Goal: Task Accomplishment & Management: Manage account settings

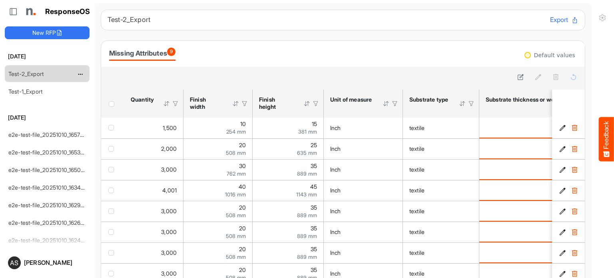
click at [35, 72] on link "Test-2_Export" at bounding box center [25, 73] width 35 height 7
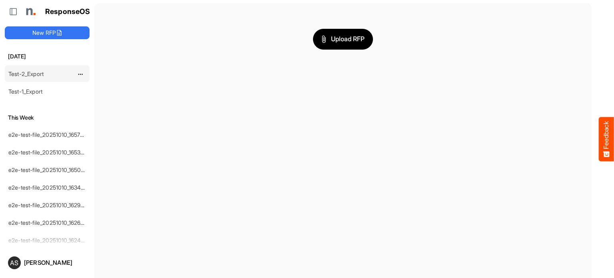
click at [33, 73] on link "Test-2_Export" at bounding box center [25, 73] width 35 height 7
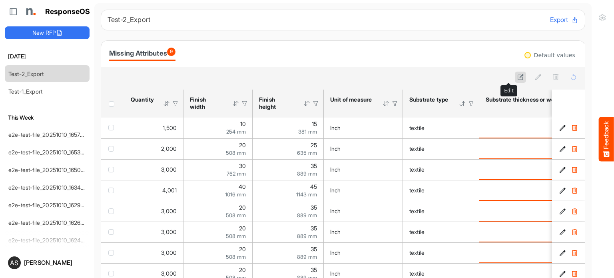
click at [515, 73] on button at bounding box center [520, 77] width 11 height 11
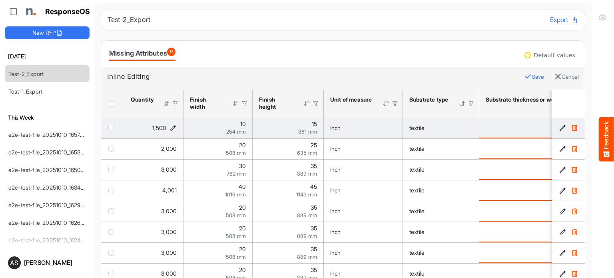
click at [172, 127] on icon "1500 is template cell Column Header httpsnorthellcomontologiesmapping-rulesorde…" at bounding box center [172, 127] width 7 height 7
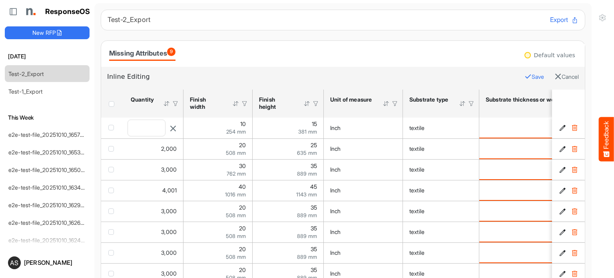
click at [154, 124] on input "****" at bounding box center [146, 128] width 37 height 16
type input "*"
type input "******"
click at [524, 74] on button "Save" at bounding box center [534, 77] width 20 height 10
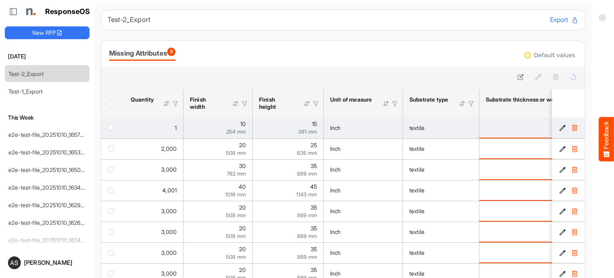
click at [299, 125] on div "15 381 mm" at bounding box center [288, 127] width 58 height 13
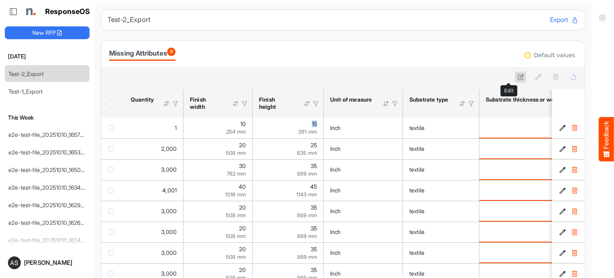
click at [517, 74] on icon at bounding box center [520, 77] width 7 height 7
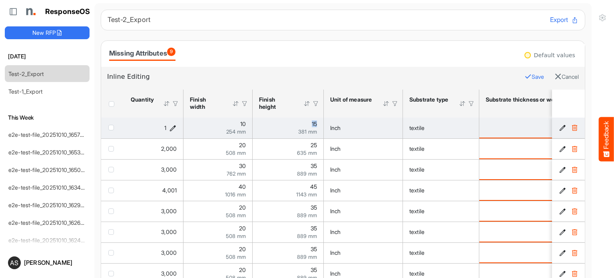
click at [175, 126] on icon "1 is template cell Column Header httpsnorthellcomontologiesmapping-rulesorderha…" at bounding box center [172, 127] width 7 height 7
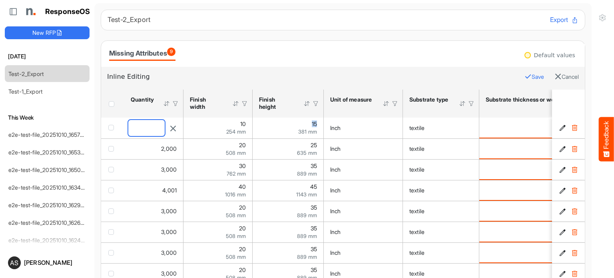
click at [155, 128] on input "*" at bounding box center [146, 128] width 36 height 16
type input "*"
click at [524, 77] on button "Save" at bounding box center [534, 77] width 20 height 10
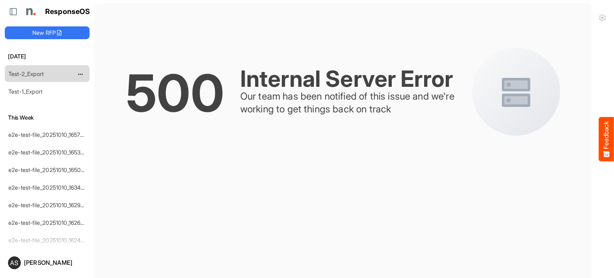
click at [29, 70] on link "Test-2_Export" at bounding box center [25, 73] width 35 height 7
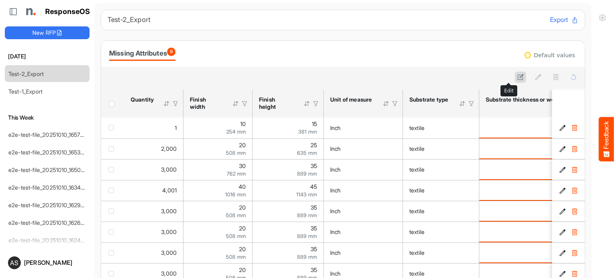
click at [517, 79] on icon at bounding box center [520, 77] width 7 height 7
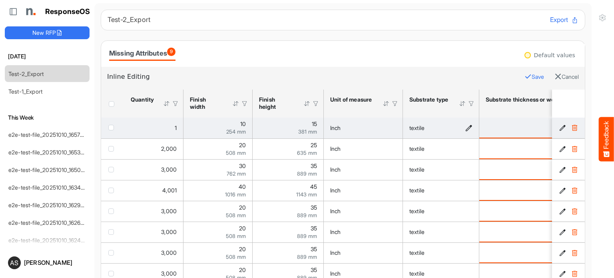
click at [460, 121] on td "textile" at bounding box center [441, 127] width 76 height 21
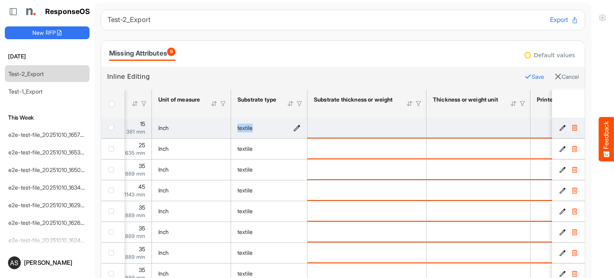
scroll to position [0, 244]
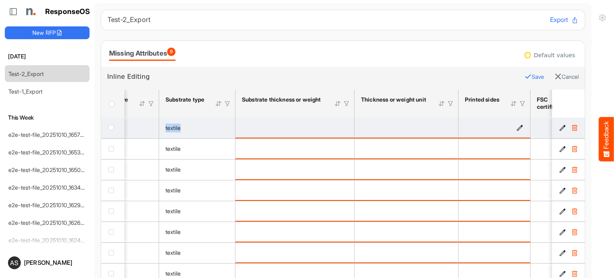
click at [520, 128] on icon "is template cell Column Header httpsnorthellcomontologiesmapping-rulesmanufactu…" at bounding box center [519, 127] width 7 height 7
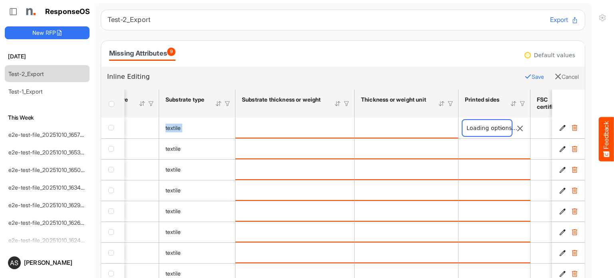
click at [495, 132] on span at bounding box center [486, 128] width 49 height 16
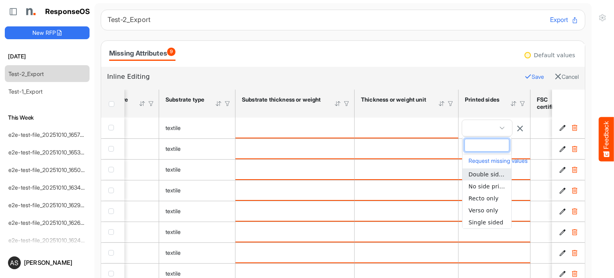
click at [475, 173] on span "Double sided" at bounding box center [487, 174] width 38 height 6
type input "**********"
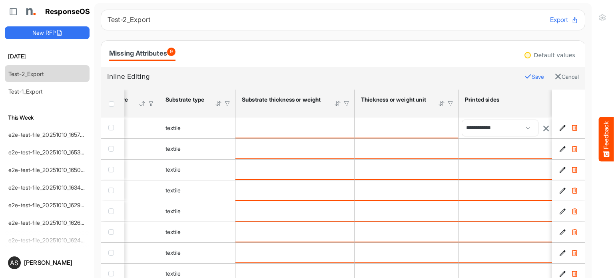
click at [524, 80] on button "Save" at bounding box center [534, 77] width 20 height 10
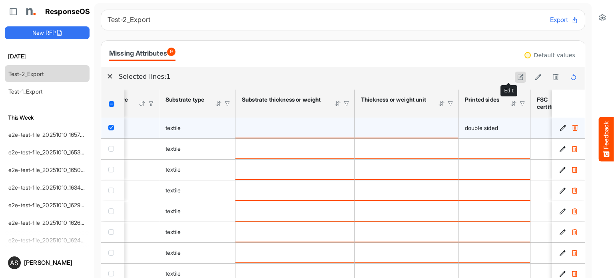
click at [517, 78] on icon at bounding box center [520, 77] width 7 height 7
click at [341, 129] on icon "is template cell Column Header httpsnorthellcomontologiesmapping-rulesmaterialh…" at bounding box center [343, 127] width 7 height 7
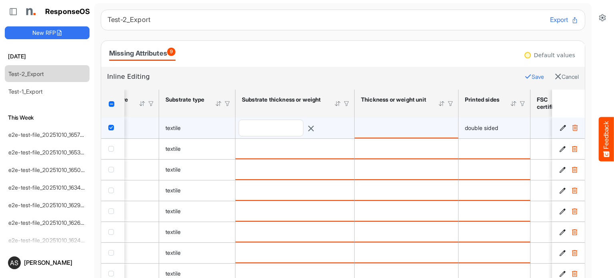
click at [341, 129] on div at bounding box center [295, 127] width 112 height 17
click at [299, 125] on input "number" at bounding box center [271, 128] width 64 height 16
type input "**"
click at [524, 76] on button "Save" at bounding box center [534, 77] width 20 height 10
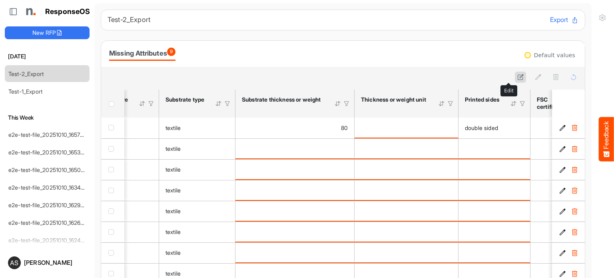
click at [517, 80] on icon at bounding box center [520, 77] width 7 height 7
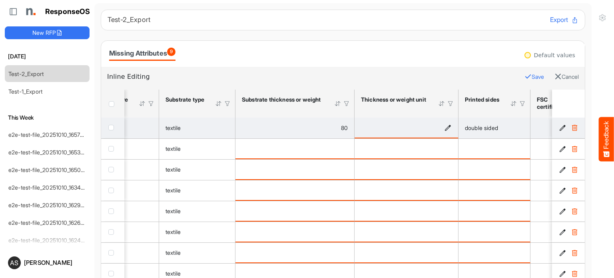
click at [445, 127] on icon "is template cell Column Header httpsnorthellcomontologiesmapping-rulesmaterialh…" at bounding box center [447, 127] width 7 height 7
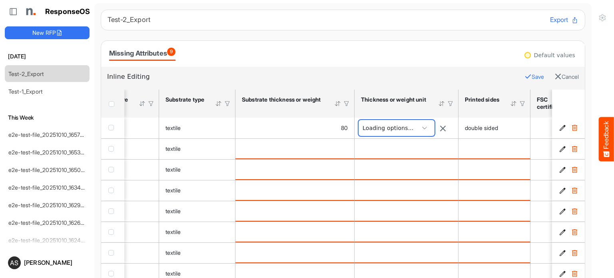
click at [429, 125] on span at bounding box center [424, 128] width 12 height 12
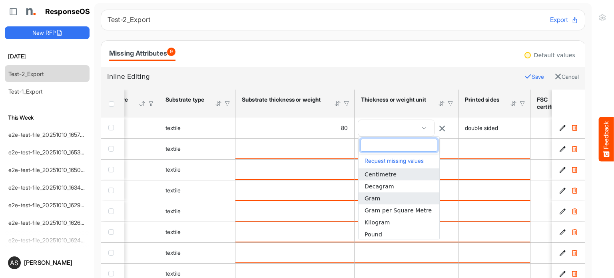
click at [378, 197] on span "Gram" at bounding box center [372, 198] width 16 height 6
type input "****"
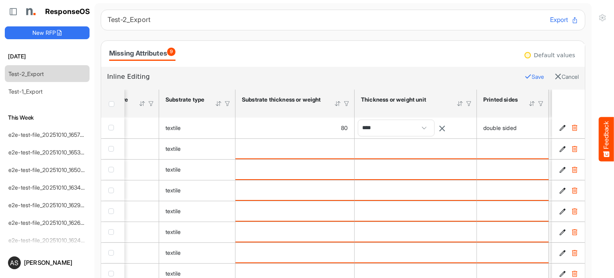
click at [524, 76] on icon "button" at bounding box center [527, 76] width 7 height 7
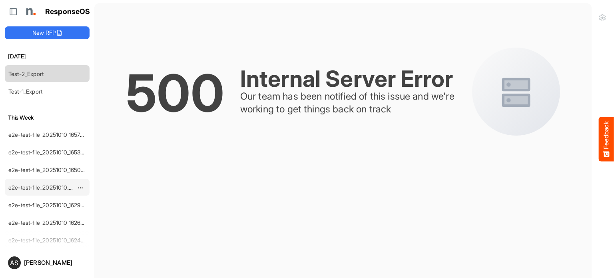
click at [40, 184] on link "e2e-test-file_20251010_163447" at bounding box center [47, 187] width 79 height 7
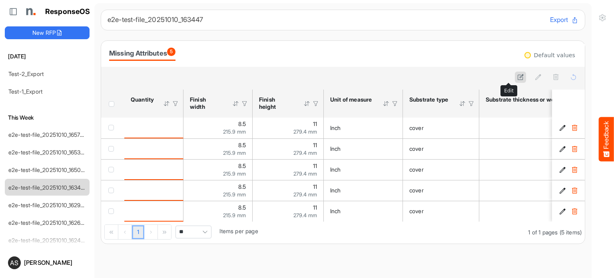
click at [517, 76] on icon at bounding box center [520, 77] width 7 height 7
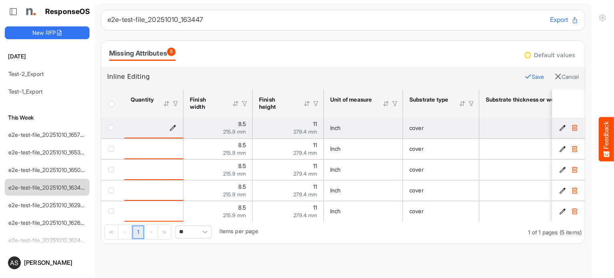
click at [173, 126] on icon "is template cell Column Header httpsnorthellcomontologiesmapping-rulesorderhasq…" at bounding box center [172, 127] width 7 height 7
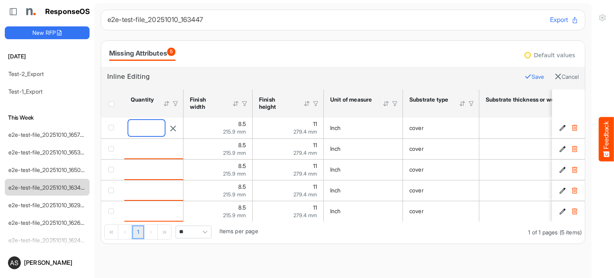
click at [139, 128] on input "number" at bounding box center [146, 128] width 36 height 16
type input "*"
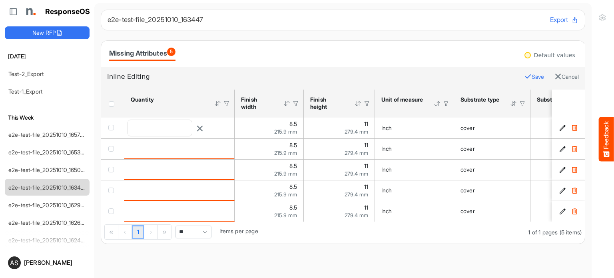
click at [524, 74] on button "Save" at bounding box center [534, 77] width 20 height 10
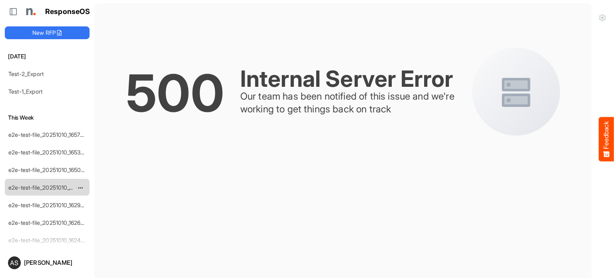
click at [54, 185] on link "e2e-test-file_20251010_163447" at bounding box center [47, 187] width 79 height 7
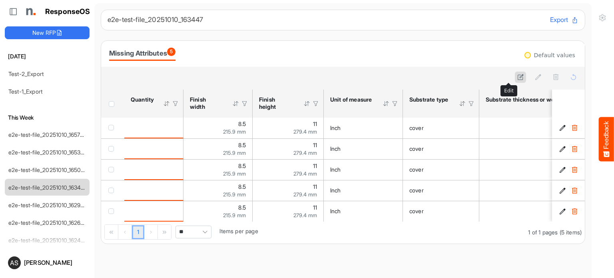
click at [517, 76] on icon at bounding box center [520, 77] width 7 height 7
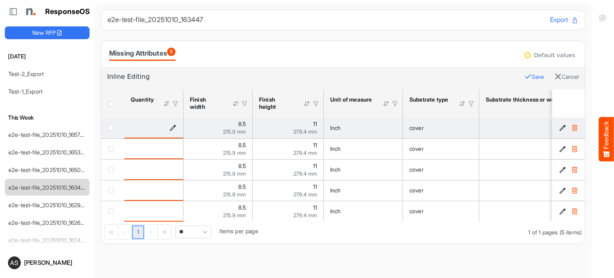
click at [175, 129] on icon "is template cell Column Header httpsnorthellcomontologiesmapping-rulesorderhasq…" at bounding box center [172, 127] width 7 height 7
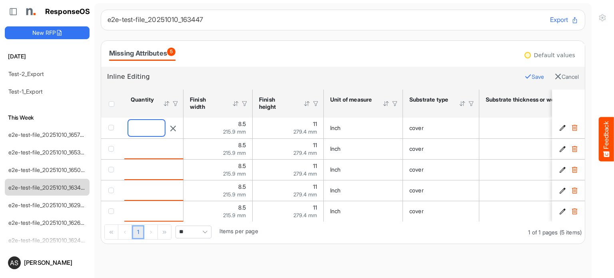
click at [157, 128] on input "number" at bounding box center [146, 128] width 36 height 16
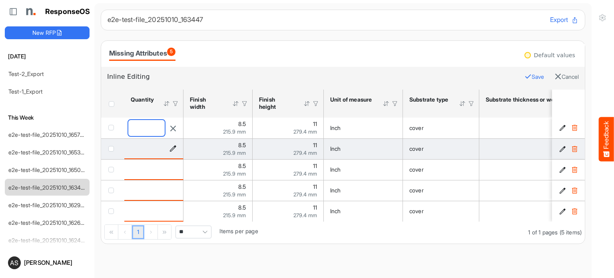
type input "*"
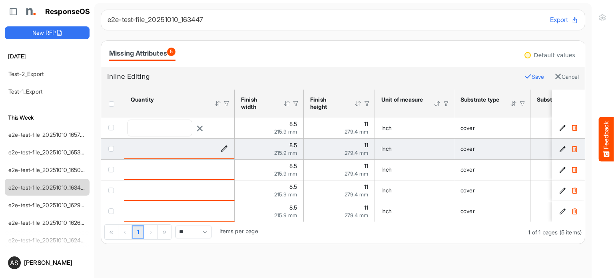
click at [173, 144] on div "is template cell Column Header httpsnorthellcomontologiesmapping-rulesorderhasq…" at bounding box center [179, 148] width 97 height 9
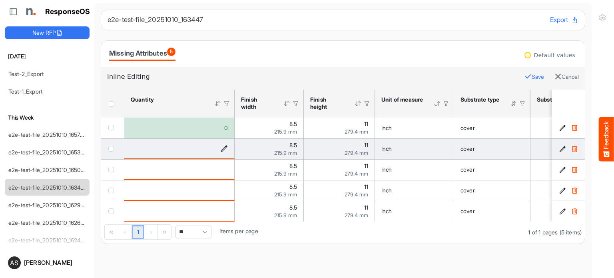
click at [175, 150] on div "is template cell Column Header httpsnorthellcomontologiesmapping-rulesorderhasq…" at bounding box center [179, 148] width 97 height 9
click at [224, 149] on icon "is template cell Column Header httpsnorthellcomontologiesmapping-rulesorderhasq…" at bounding box center [224, 148] width 7 height 7
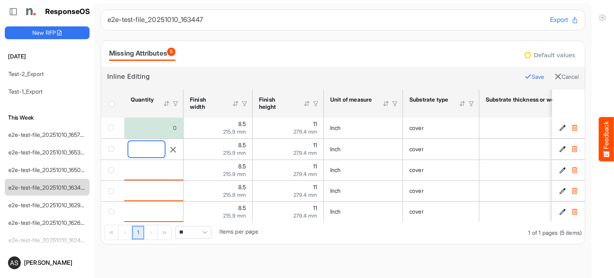
click at [160, 151] on input "number" at bounding box center [146, 149] width 36 height 16
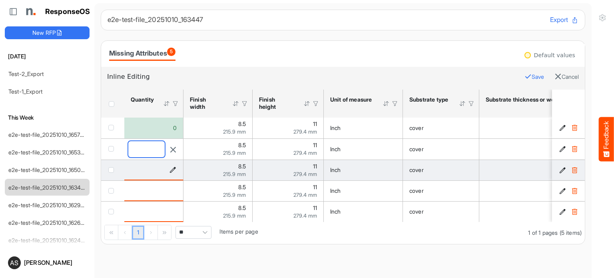
type input "*"
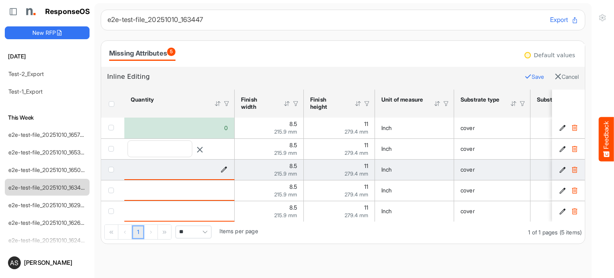
click at [173, 167] on div "is template cell Column Header httpsnorthellcomontologiesmapping-rulesorderhasq…" at bounding box center [179, 169] width 97 height 9
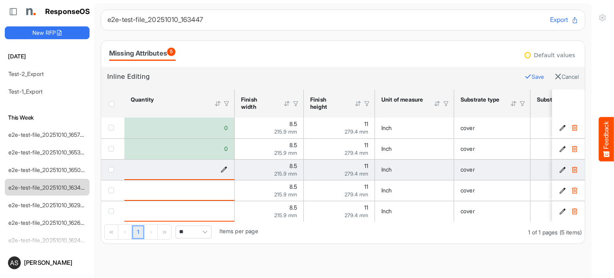
click at [227, 169] on icon "is template cell Column Header httpsnorthellcomontologiesmapping-rulesorderhasq…" at bounding box center [224, 169] width 7 height 7
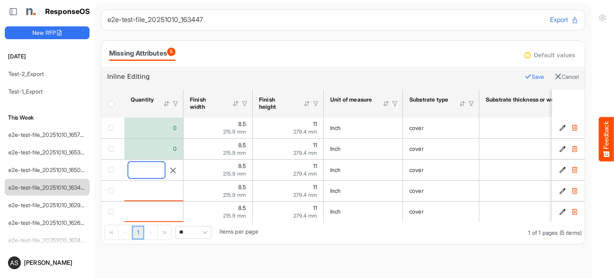
click at [144, 171] on input "number" at bounding box center [146, 170] width 36 height 16
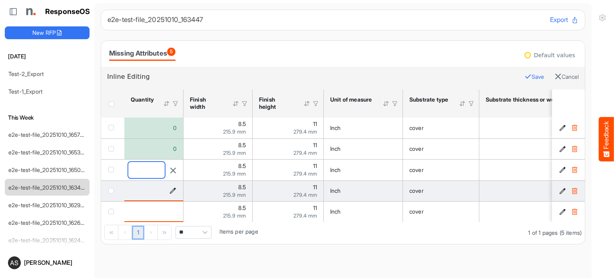
type input "*"
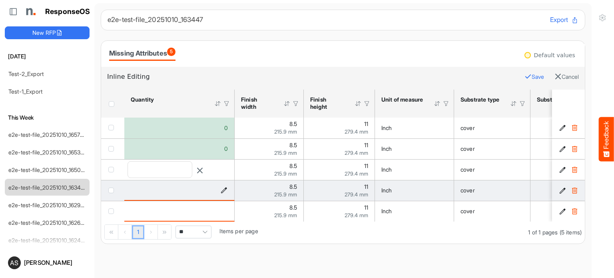
click at [171, 189] on div "is template cell Column Header httpsnorthellcomontologiesmapping-rulesorderhasq…" at bounding box center [179, 189] width 97 height 9
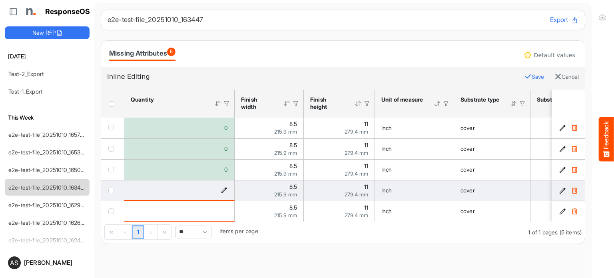
click at [171, 189] on div "is template cell Column Header httpsnorthellcomontologiesmapping-rulesorderhasq…" at bounding box center [179, 189] width 97 height 9
click at [225, 188] on icon "is template cell Column Header httpsnorthellcomontologiesmapping-rulesorderhasq…" at bounding box center [224, 190] width 7 height 7
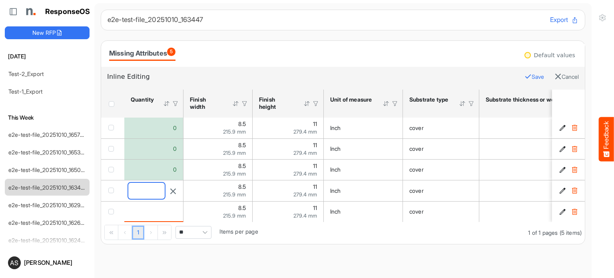
click at [152, 188] on input "number" at bounding box center [146, 191] width 36 height 16
type input "*"
click at [524, 76] on button "Save" at bounding box center [534, 77] width 20 height 10
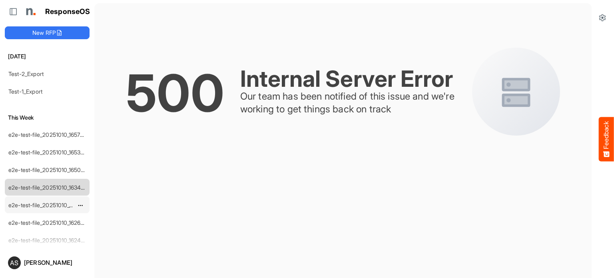
click at [34, 201] on link "e2e-test-file_20251010_162943" at bounding box center [47, 204] width 79 height 7
